Goal: Task Accomplishment & Management: Manage account settings

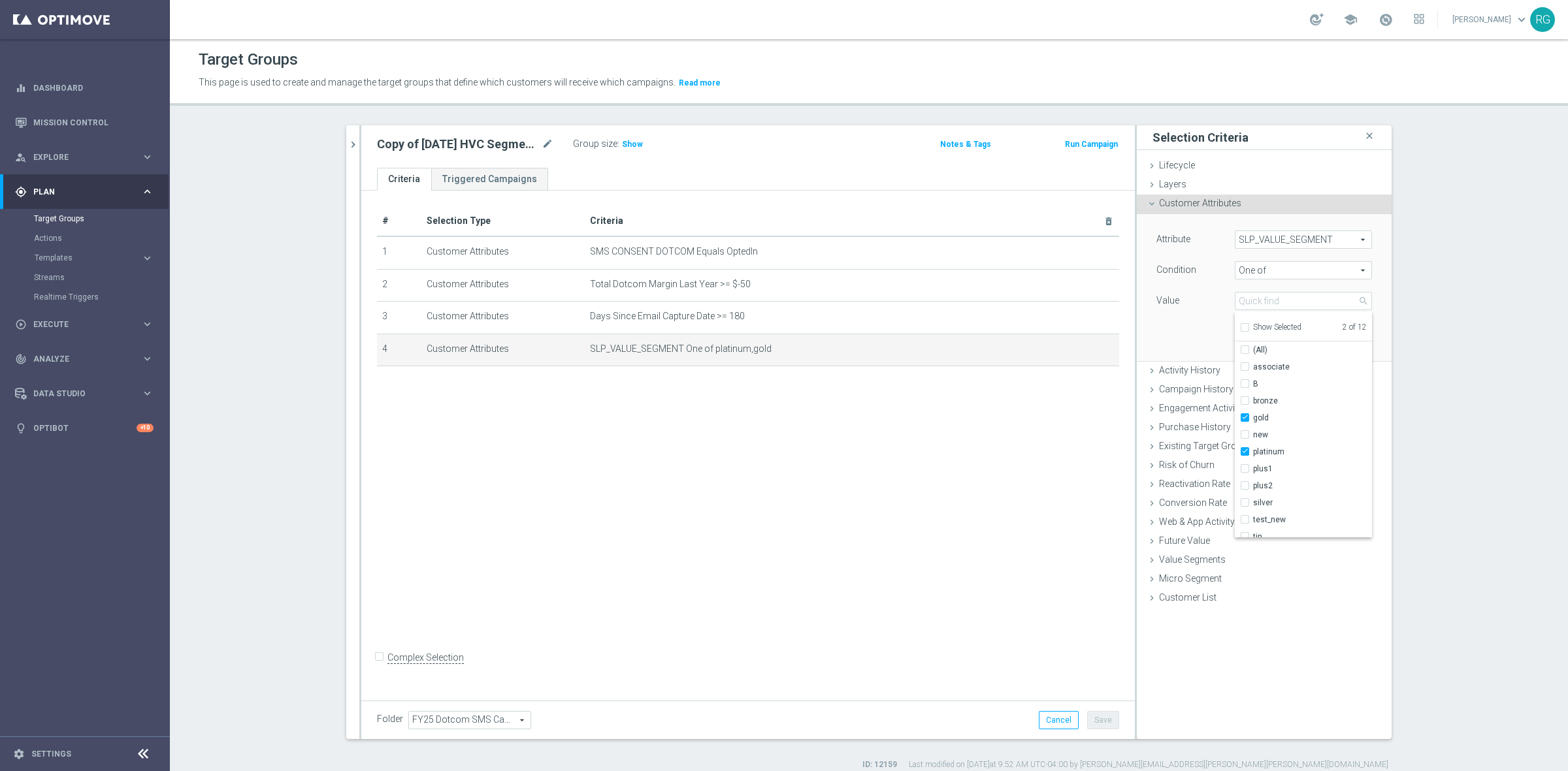
scroll to position [24, 0]
click at [1121, 80] on p "This page is used to create and manage the target groups that define which cust…" at bounding box center [699, 83] width 1001 height 15
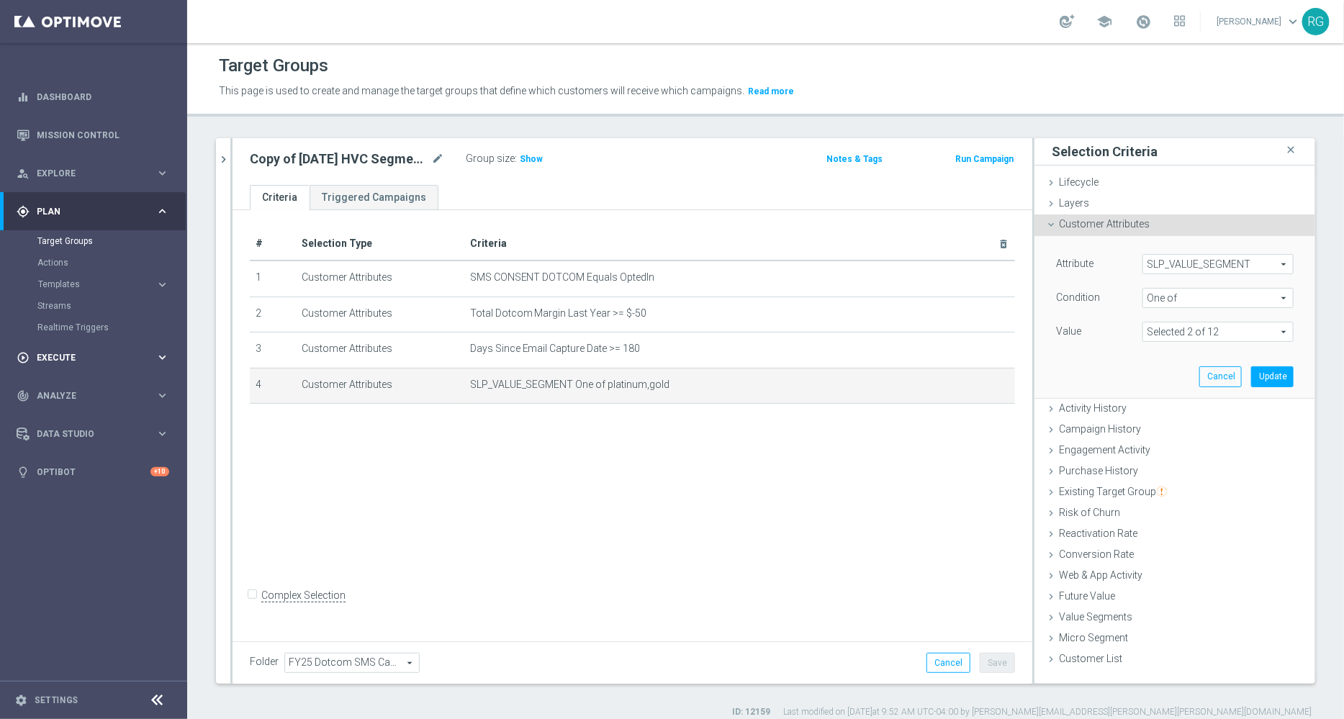
click at [67, 351] on div "play_circle_outline Execute" at bounding box center [86, 357] width 139 height 13
click at [86, 279] on link "Campaign Builder" at bounding box center [93, 280] width 112 height 12
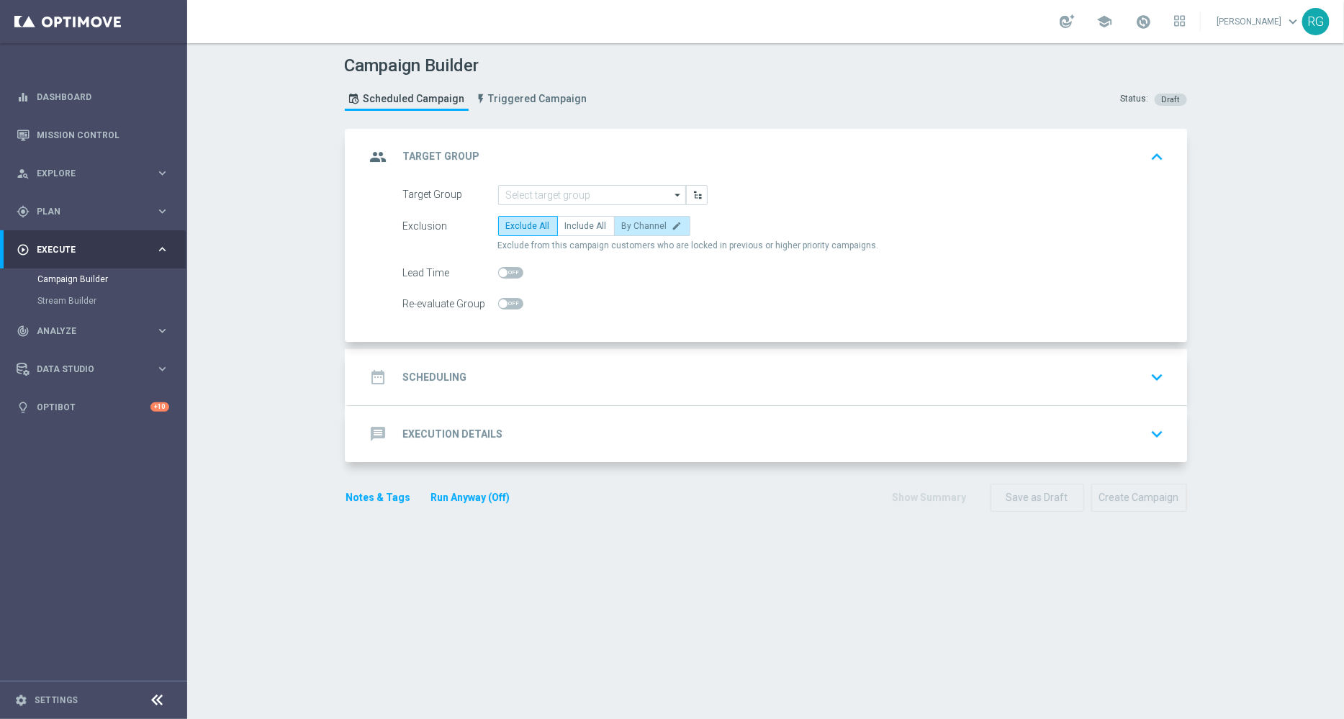
click at [622, 225] on span "By Channel" at bounding box center [644, 226] width 45 height 10
click at [622, 225] on input "By Channel edit" at bounding box center [626, 228] width 9 height 9
radio input "true"
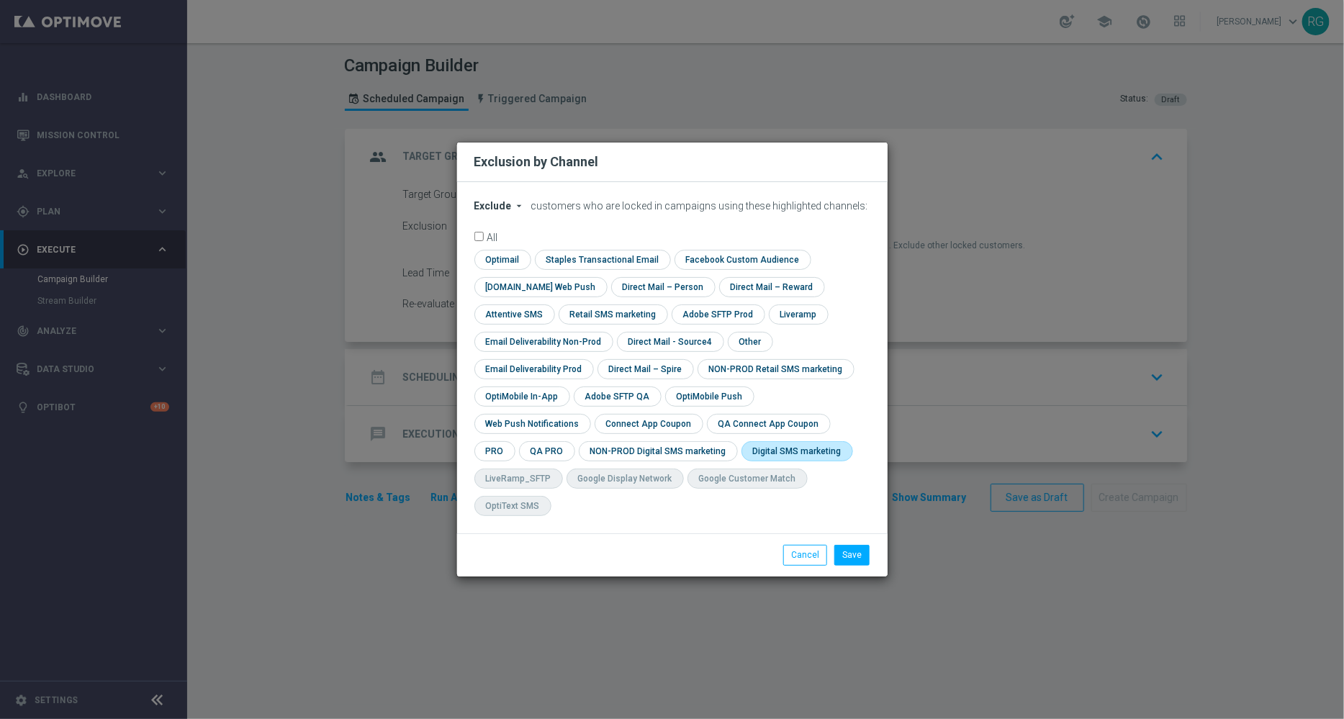
click at [742, 461] on input "checkbox" at bounding box center [795, 450] width 106 height 19
checkbox input "true"
click at [817, 545] on button "Cancel" at bounding box center [805, 555] width 44 height 20
radio input "true"
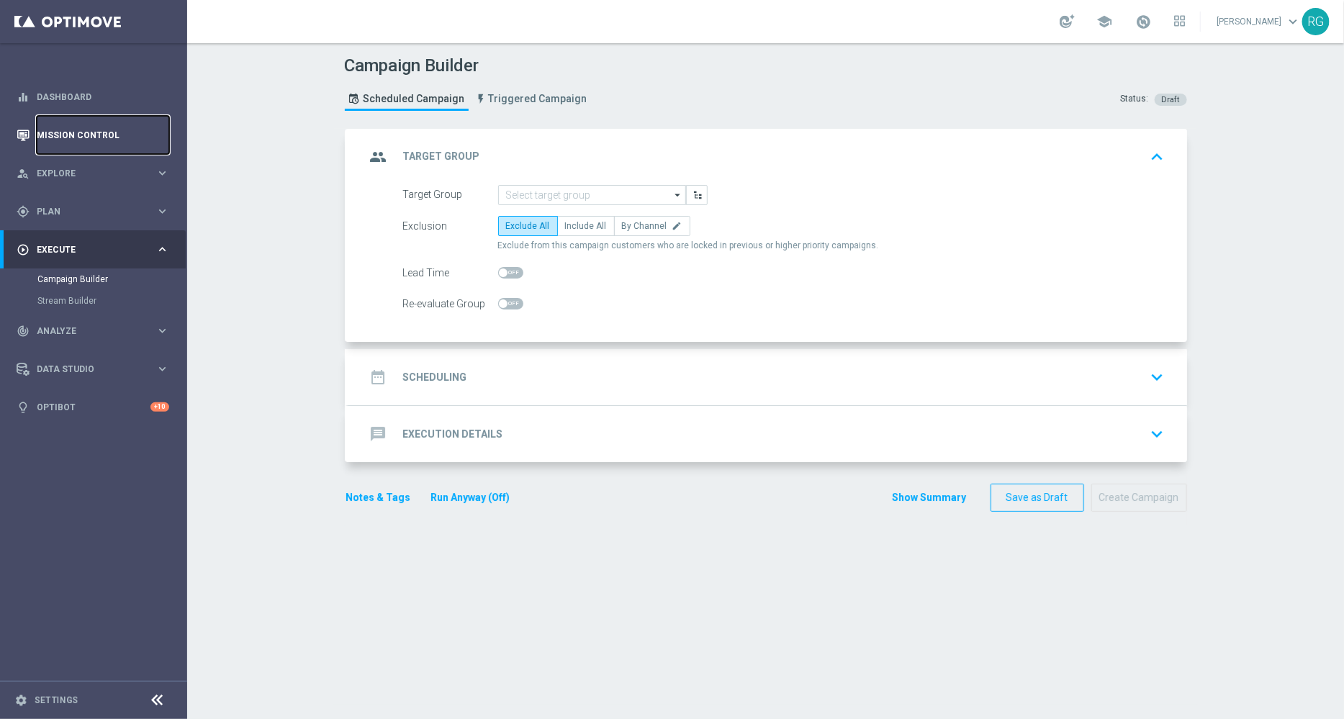
click at [108, 135] on link "Mission Control" at bounding box center [103, 135] width 132 height 38
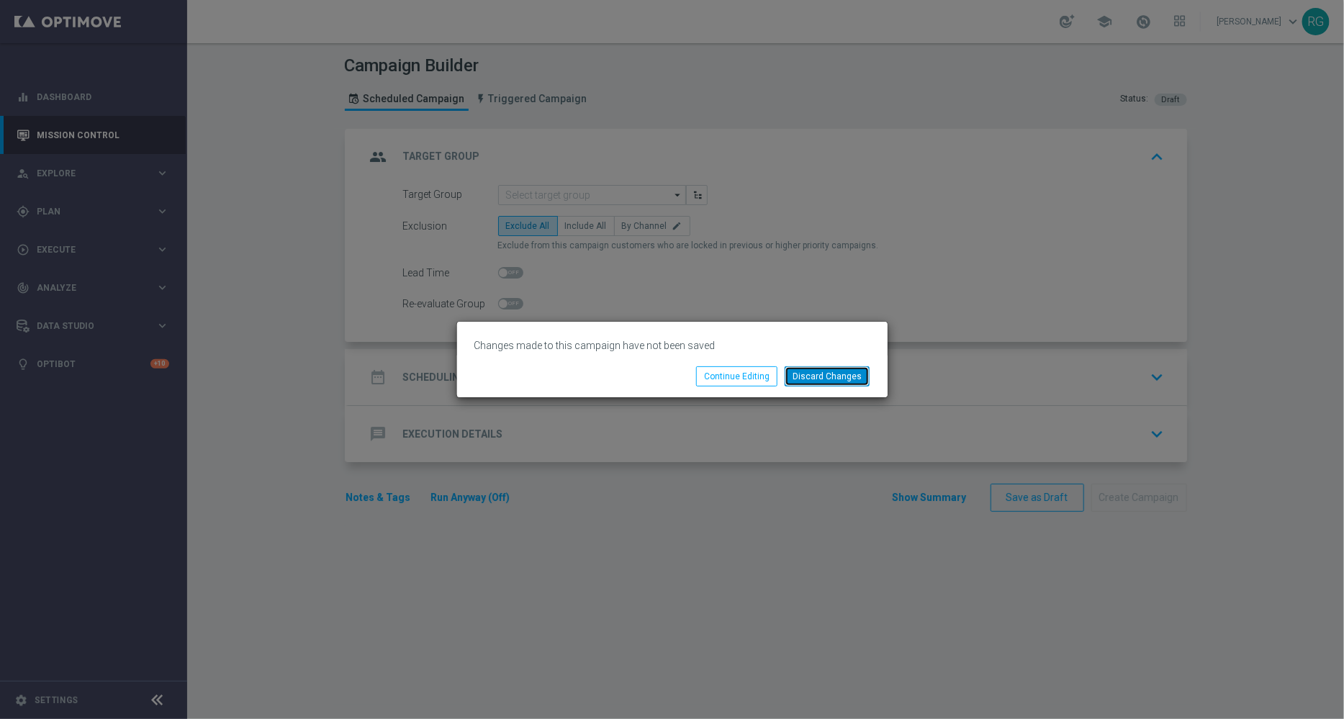
click at [836, 379] on button "Discard Changes" at bounding box center [827, 376] width 85 height 20
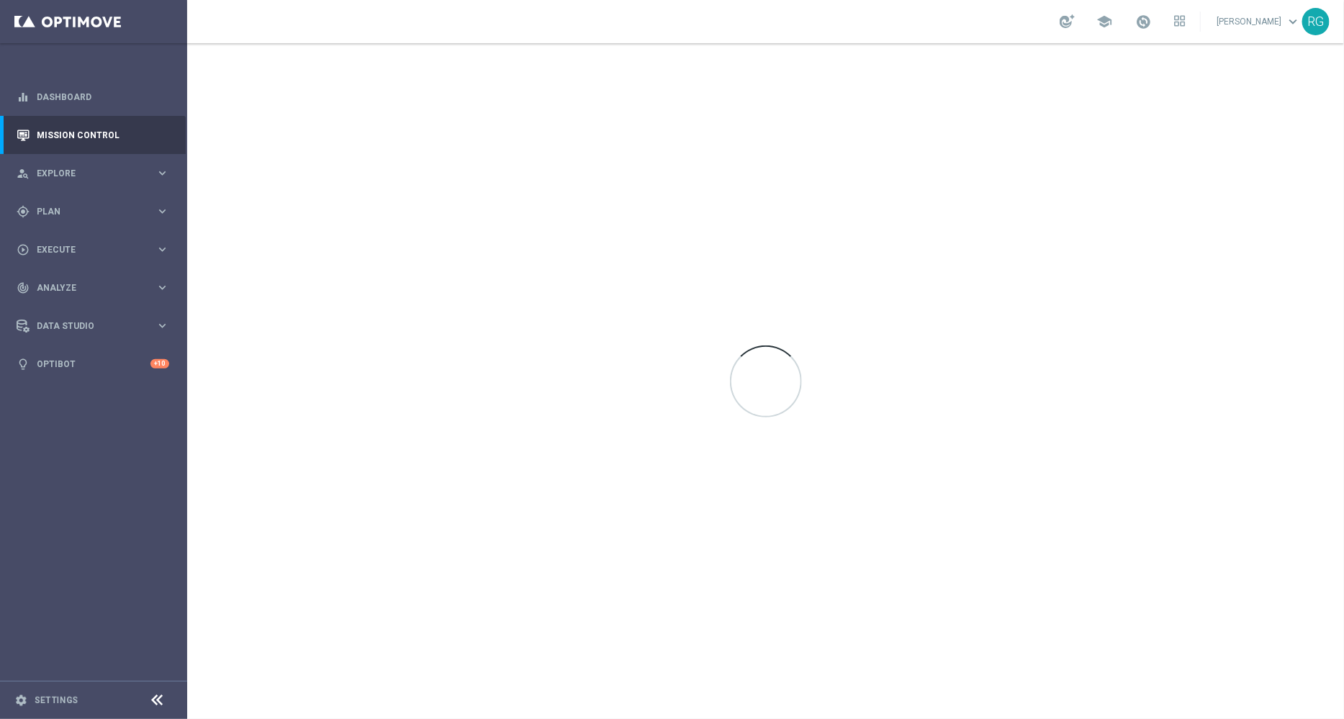
click at [918, 24] on div "school [PERSON_NAME] keyboard_arrow_down RG" at bounding box center [765, 21] width 1157 height 43
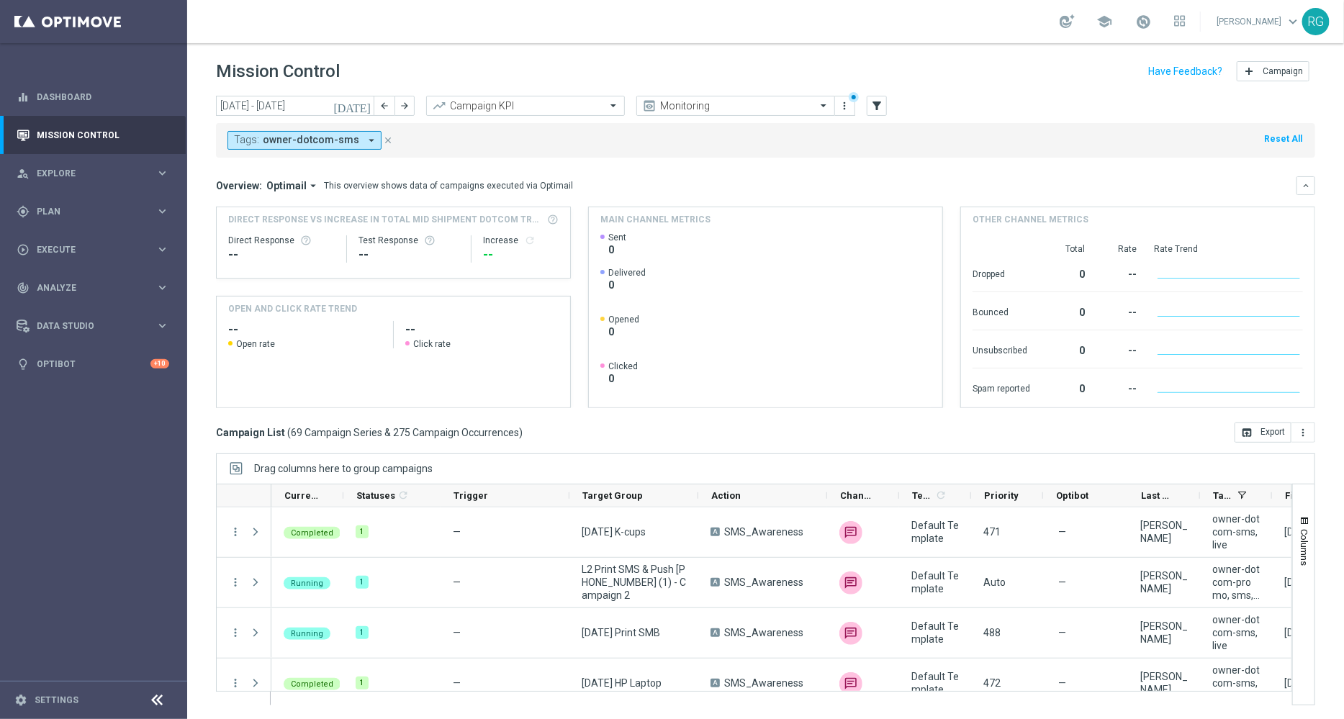
click at [971, 36] on div "school [PERSON_NAME] keyboard_arrow_down RG" at bounding box center [765, 21] width 1157 height 43
click at [57, 246] on span "Execute" at bounding box center [96, 249] width 119 height 9
click at [60, 214] on span "Plan" at bounding box center [96, 211] width 119 height 9
click at [58, 244] on link "Target Groups" at bounding box center [93, 241] width 112 height 12
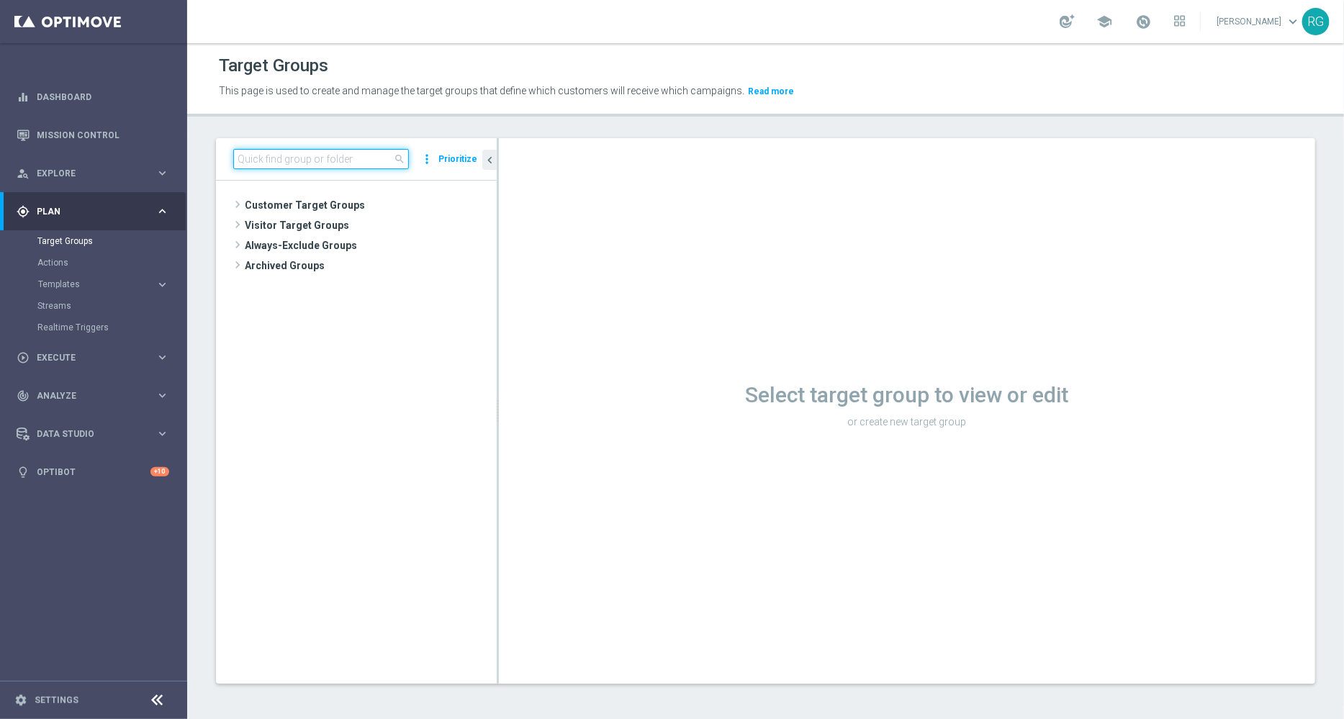
click at [271, 163] on input at bounding box center [321, 159] width 176 height 20
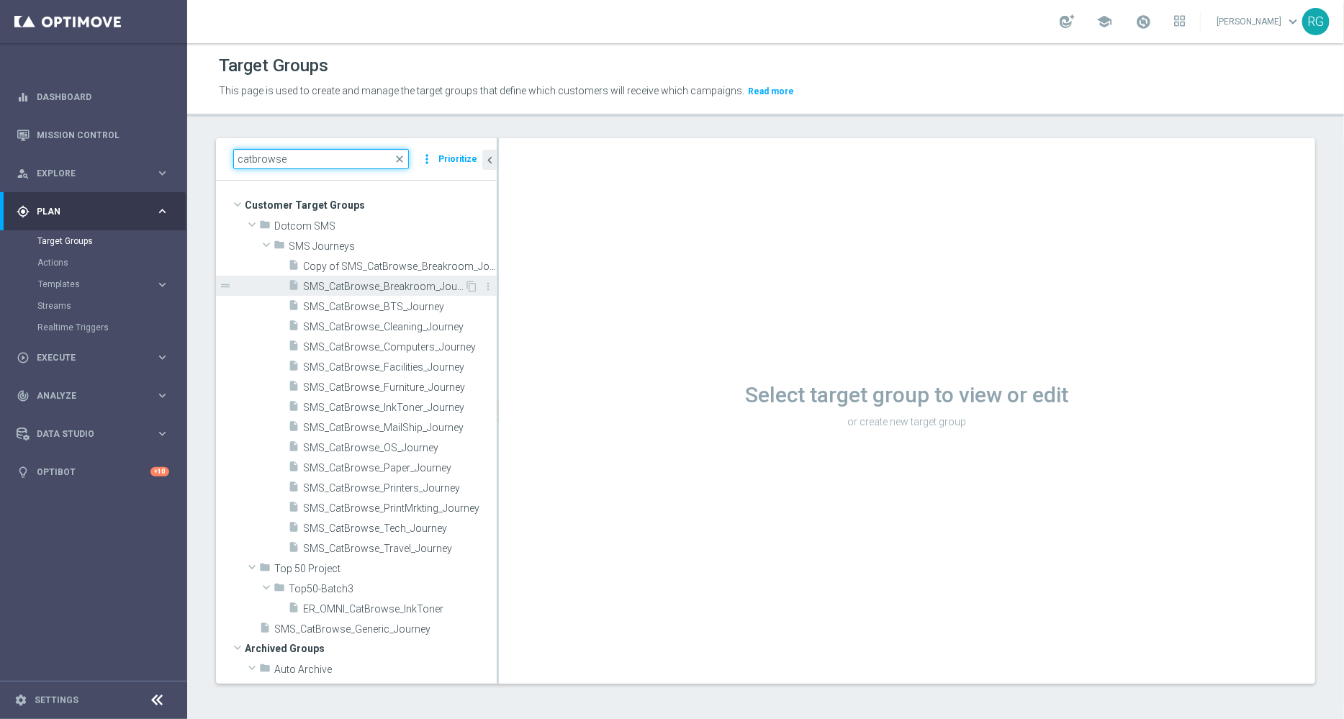
type input "catbrowse"
click at [414, 284] on span "SMS_CatBrowse_Breakroom_Journey" at bounding box center [383, 287] width 161 height 12
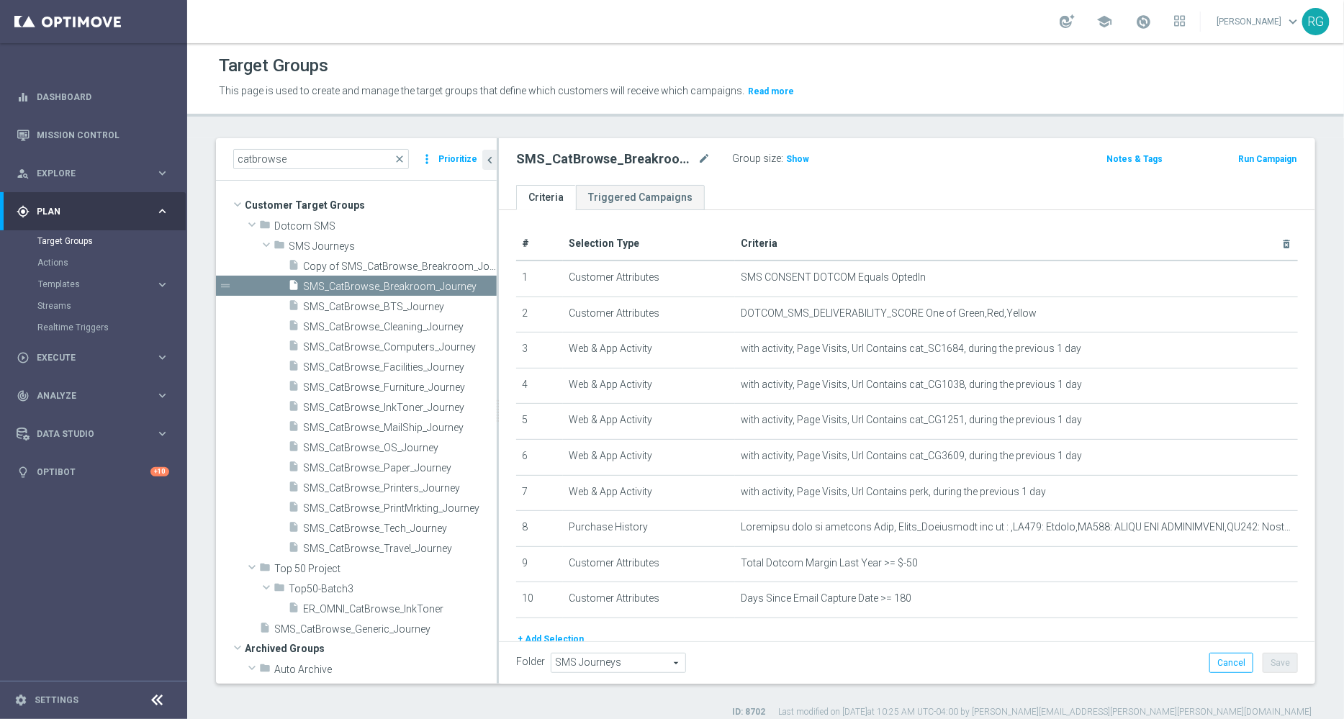
scroll to position [55, 0]
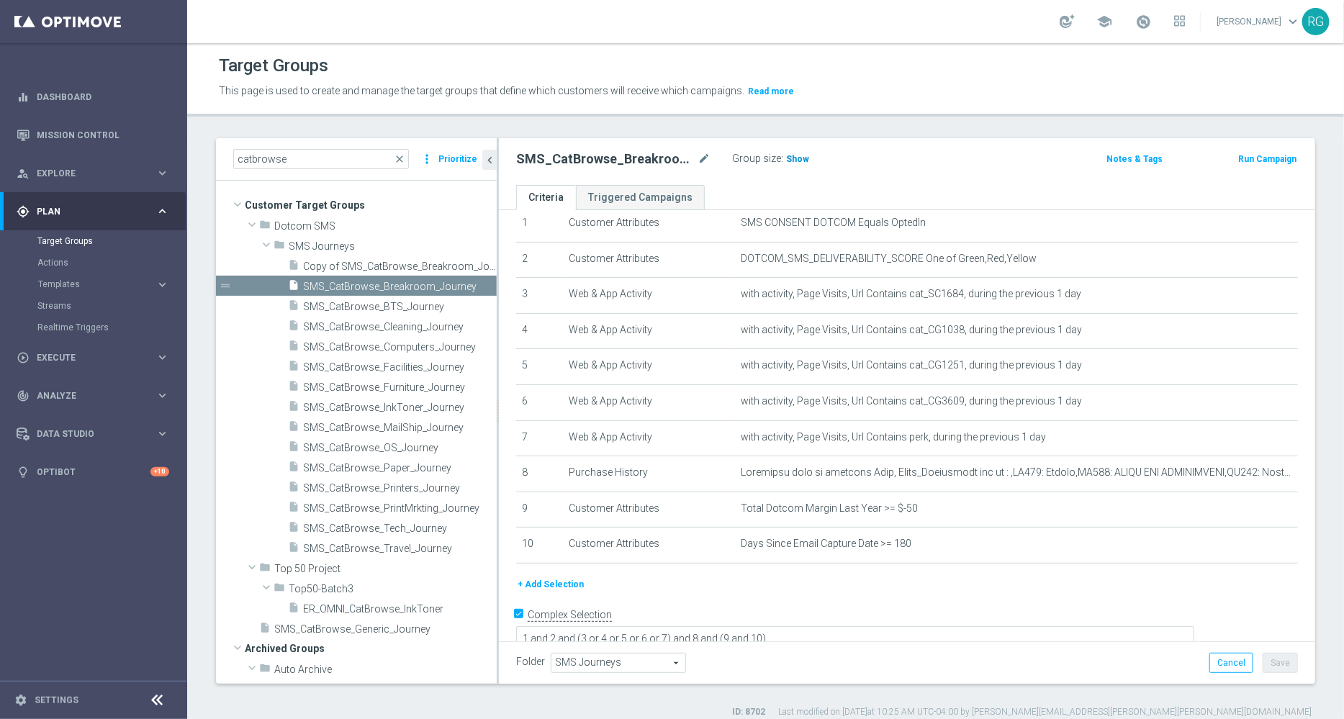
click at [795, 157] on span "Show" at bounding box center [797, 159] width 23 height 10
click at [398, 305] on span "SMS_CatBrowse_BTS_Journey" at bounding box center [382, 307] width 159 height 12
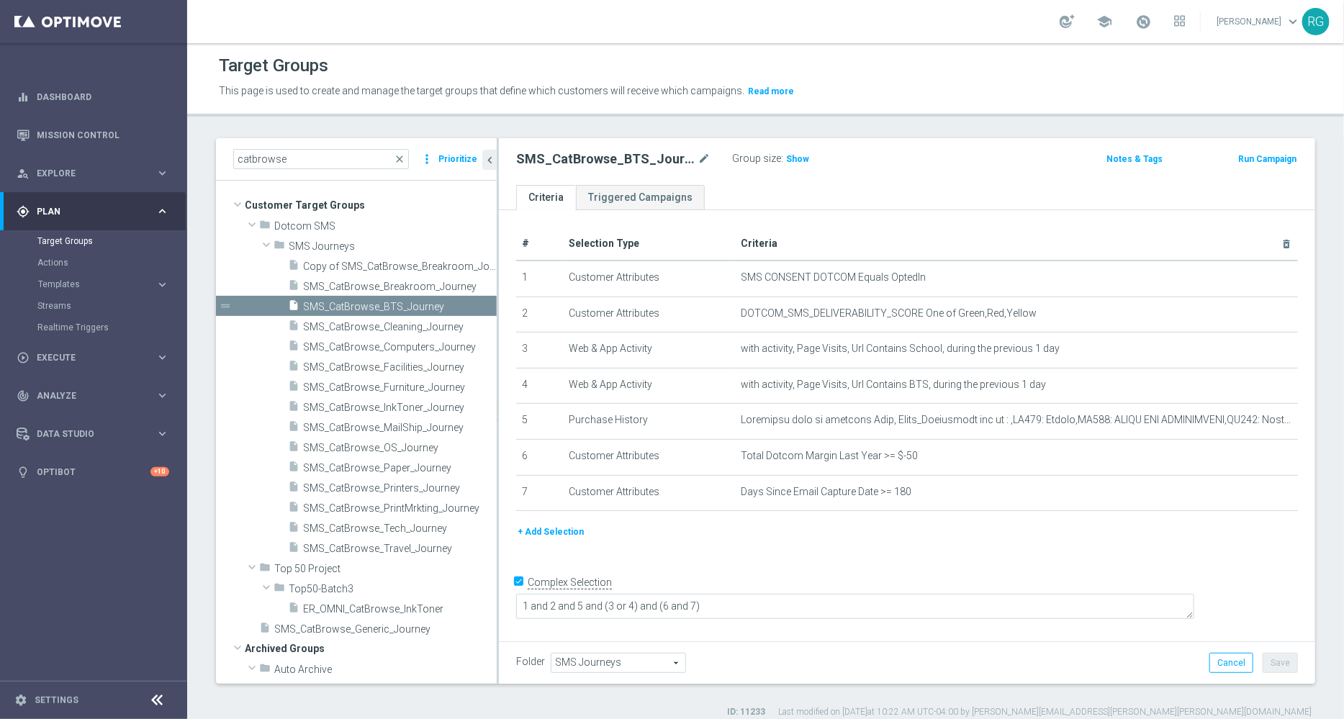
click at [796, 166] on div "Group size : Show" at bounding box center [804, 159] width 144 height 20
click at [795, 160] on span "Show" at bounding box center [797, 159] width 23 height 10
click at [392, 316] on div "insert_drive_file SMS_CatBrowse_Cleaning_Journey" at bounding box center [376, 326] width 176 height 20
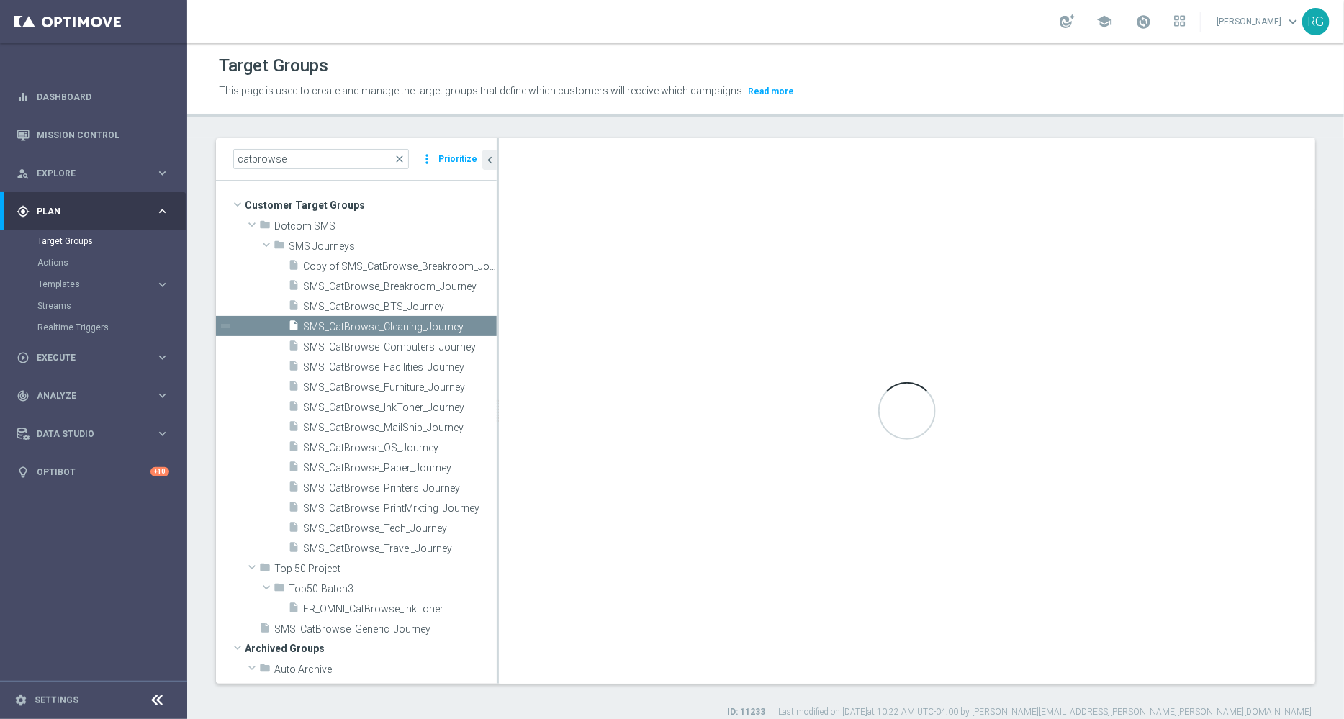
type textarea "1 and 2 and (3 or 4 or 5 or 6 or 7 or 8 or 9) and 10 and (11 and 12)"
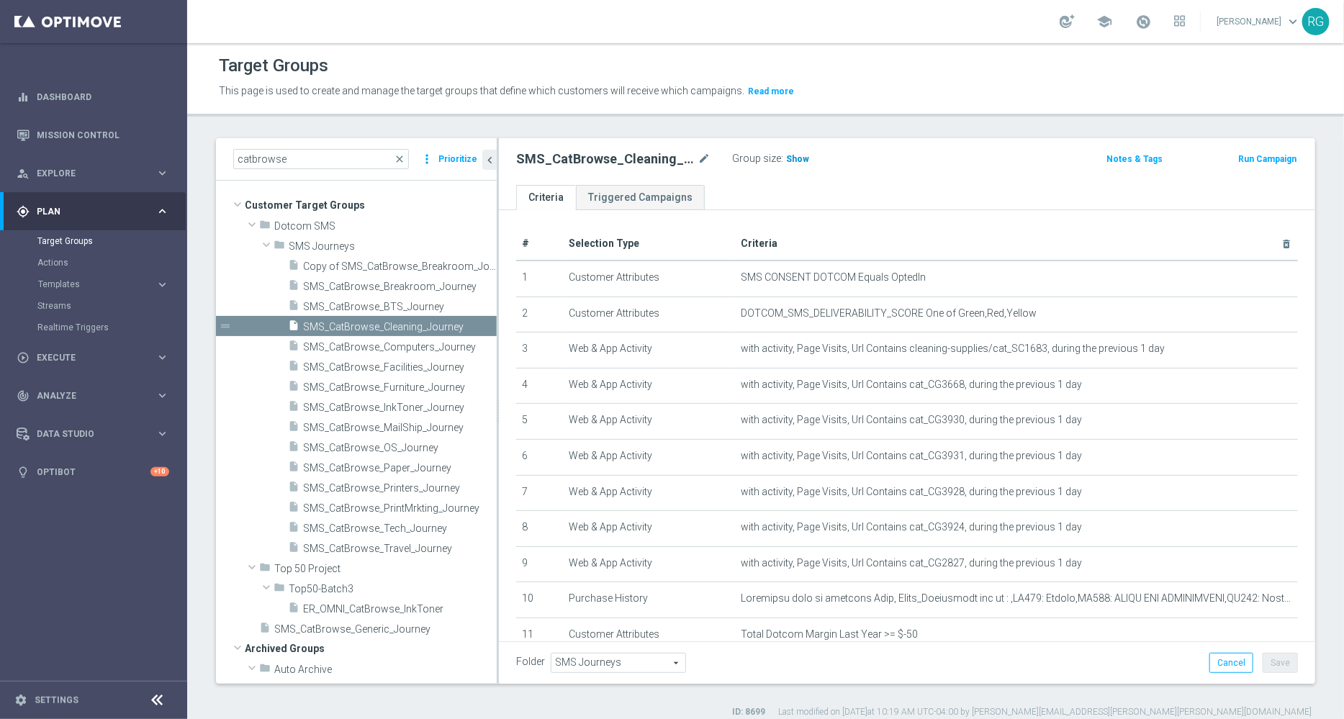
click at [794, 159] on span "Show" at bounding box center [797, 159] width 23 height 10
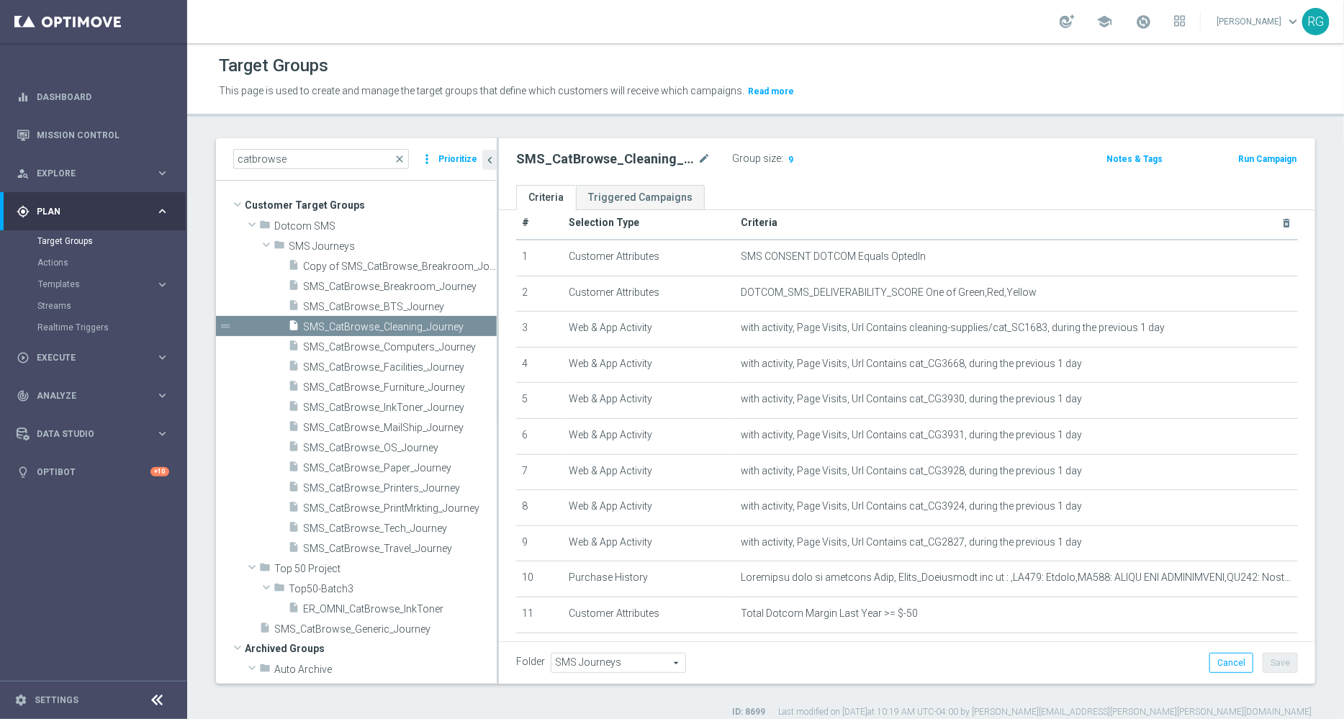
scroll to position [14, 0]
